Goal: Navigation & Orientation: Find specific page/section

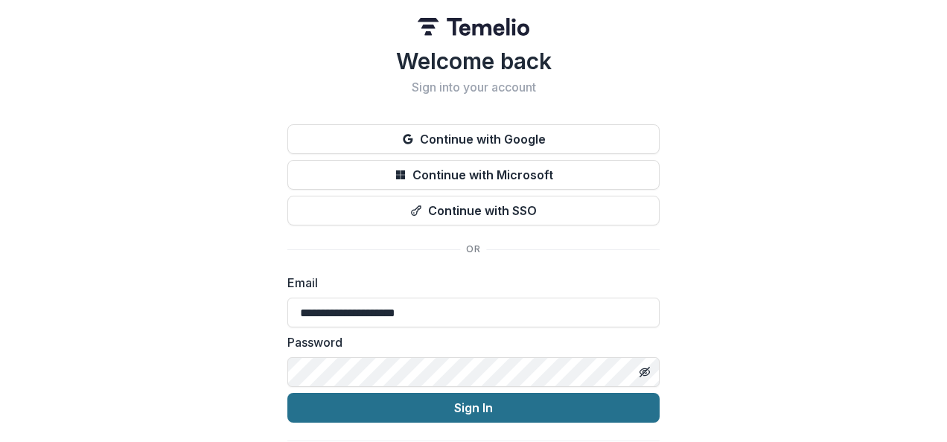
click at [432, 410] on button "Sign In" at bounding box center [473, 408] width 372 height 30
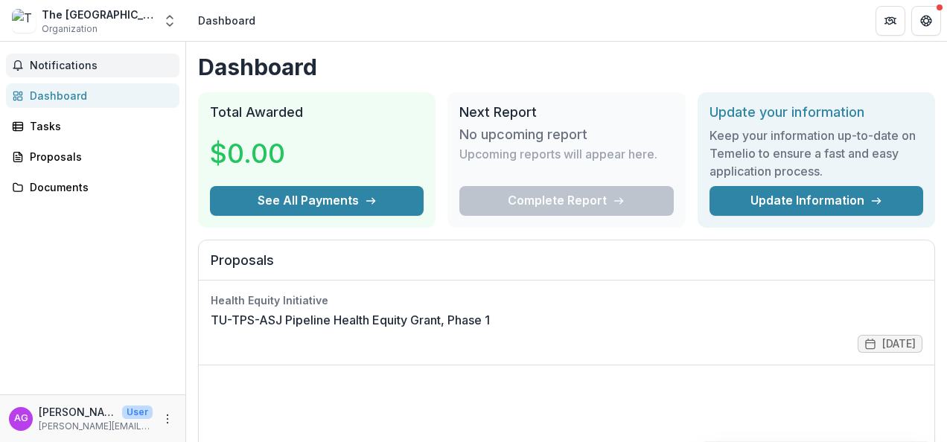
click at [64, 65] on span "Notifications" at bounding box center [102, 66] width 144 height 13
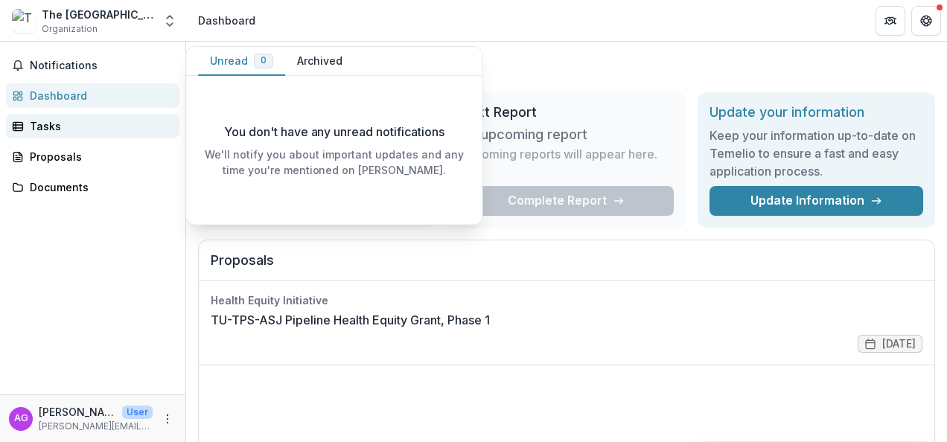
click at [63, 127] on div "Tasks" at bounding box center [99, 126] width 138 height 16
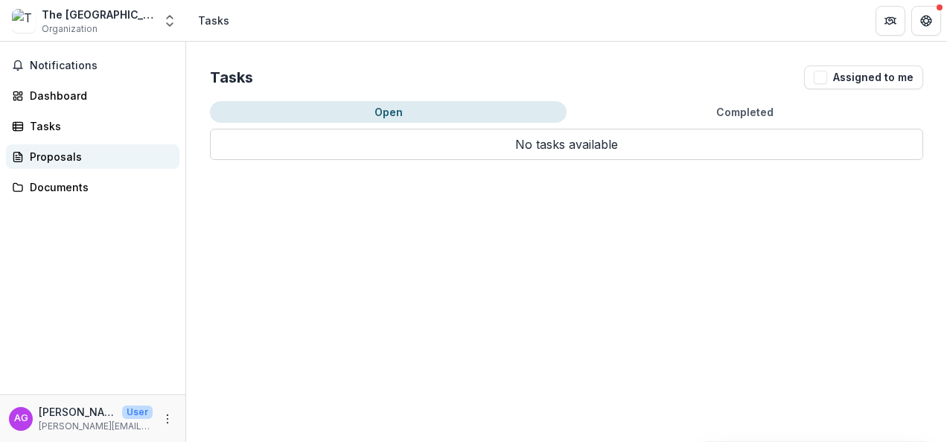
click at [61, 153] on div "Proposals" at bounding box center [99, 157] width 138 height 16
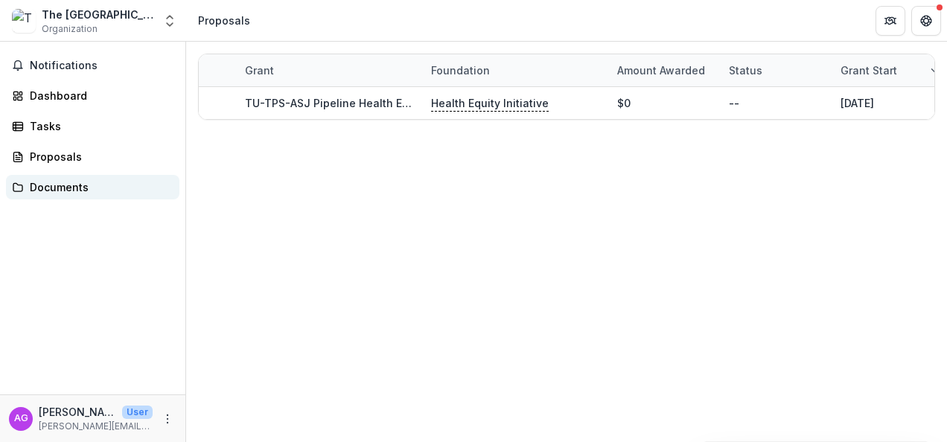
click at [57, 186] on div "Documents" at bounding box center [99, 187] width 138 height 16
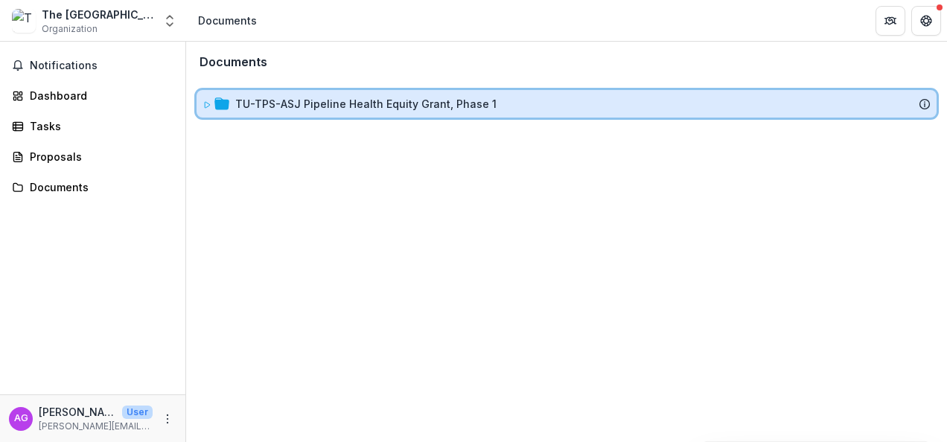
click at [204, 103] on icon at bounding box center [207, 105] width 9 height 9
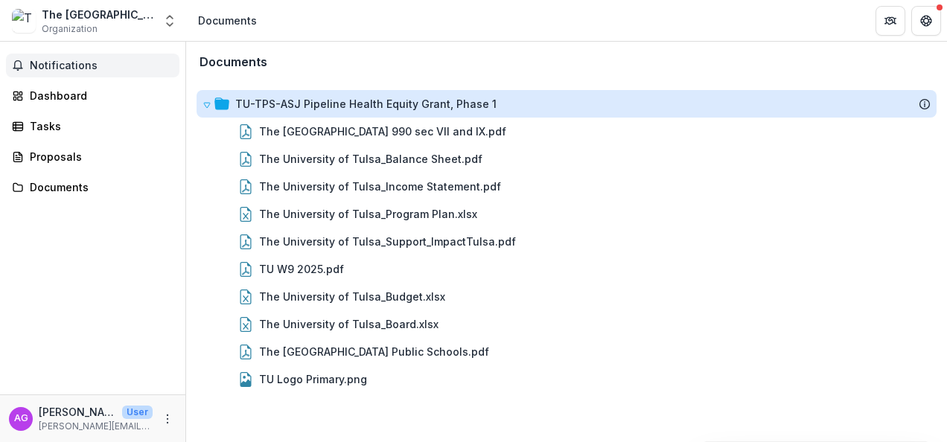
click at [79, 71] on span "Notifications" at bounding box center [102, 66] width 144 height 13
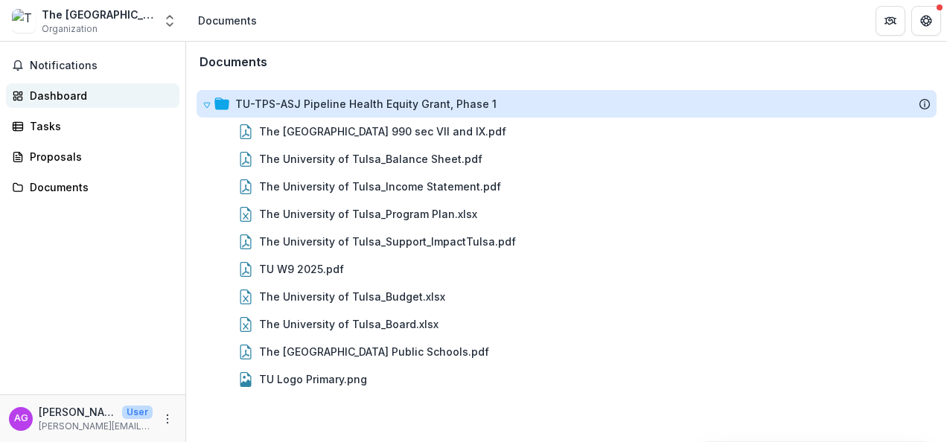
click at [83, 98] on div "Dashboard" at bounding box center [99, 96] width 138 height 16
